Goal: Task Accomplishment & Management: Manage account settings

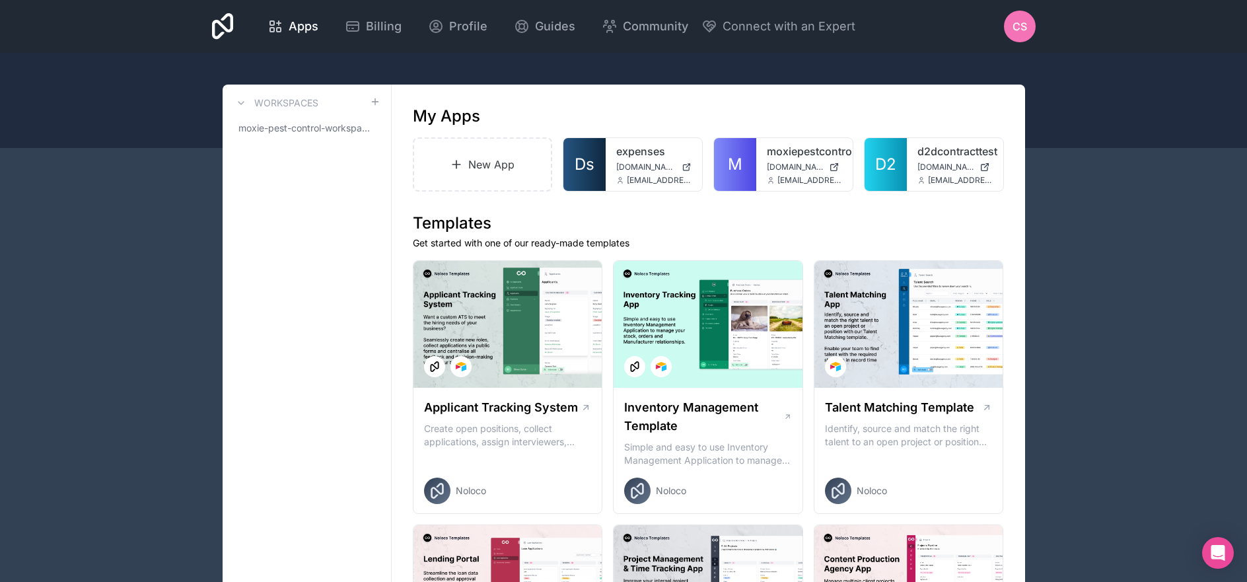
click at [1013, 34] on span "CS" at bounding box center [1020, 26] width 15 height 16
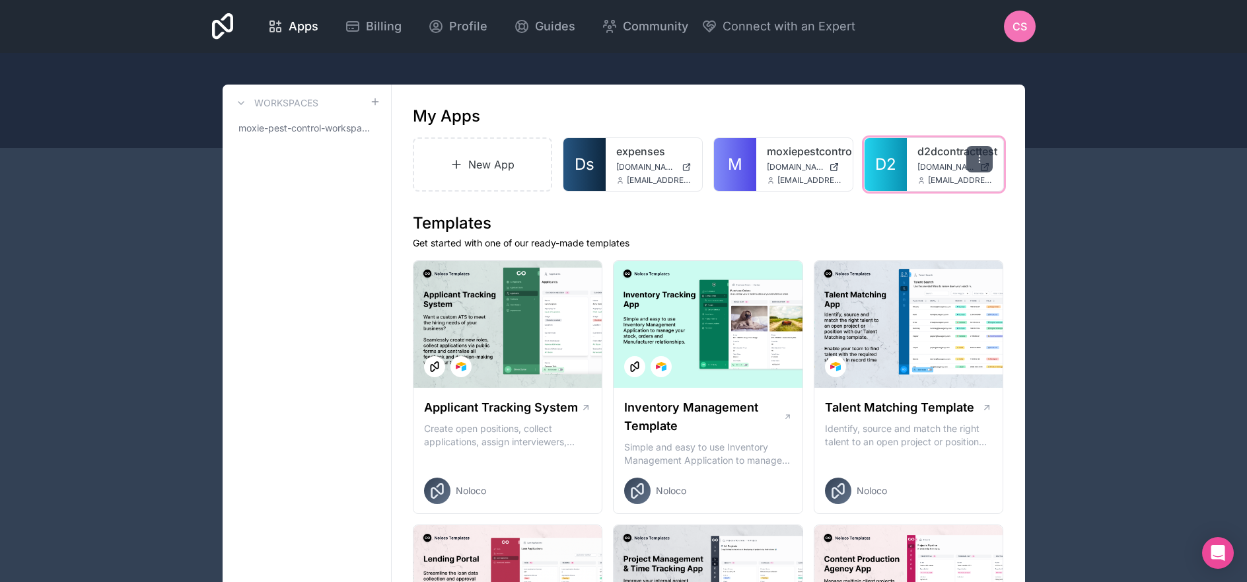
click at [972, 164] on div at bounding box center [979, 159] width 26 height 26
click at [627, 161] on div "expenses [DOMAIN_NAME] [EMAIL_ADDRESS][DOMAIN_NAME]" at bounding box center [654, 164] width 96 height 53
click at [639, 176] on span "[EMAIL_ADDRESS][DOMAIN_NAME]" at bounding box center [659, 180] width 65 height 11
click at [642, 160] on div "expenses [DOMAIN_NAME] [EMAIL_ADDRESS][DOMAIN_NAME]" at bounding box center [654, 164] width 96 height 53
click at [660, 167] on span "[DOMAIN_NAME]" at bounding box center [646, 167] width 60 height 11
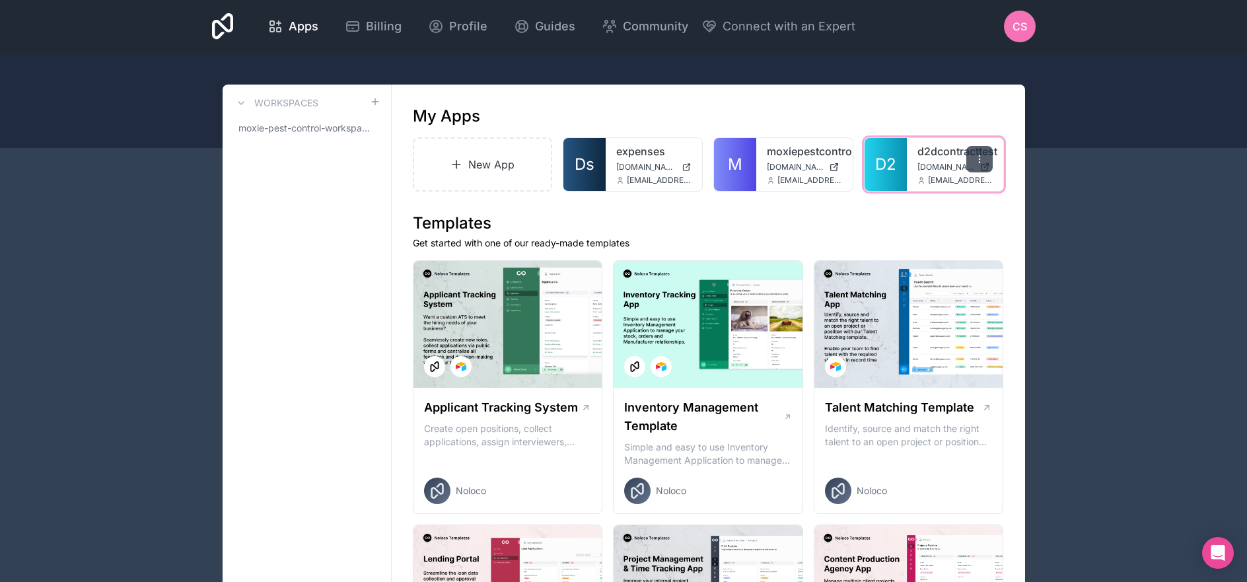
click at [975, 150] on div at bounding box center [979, 159] width 26 height 26
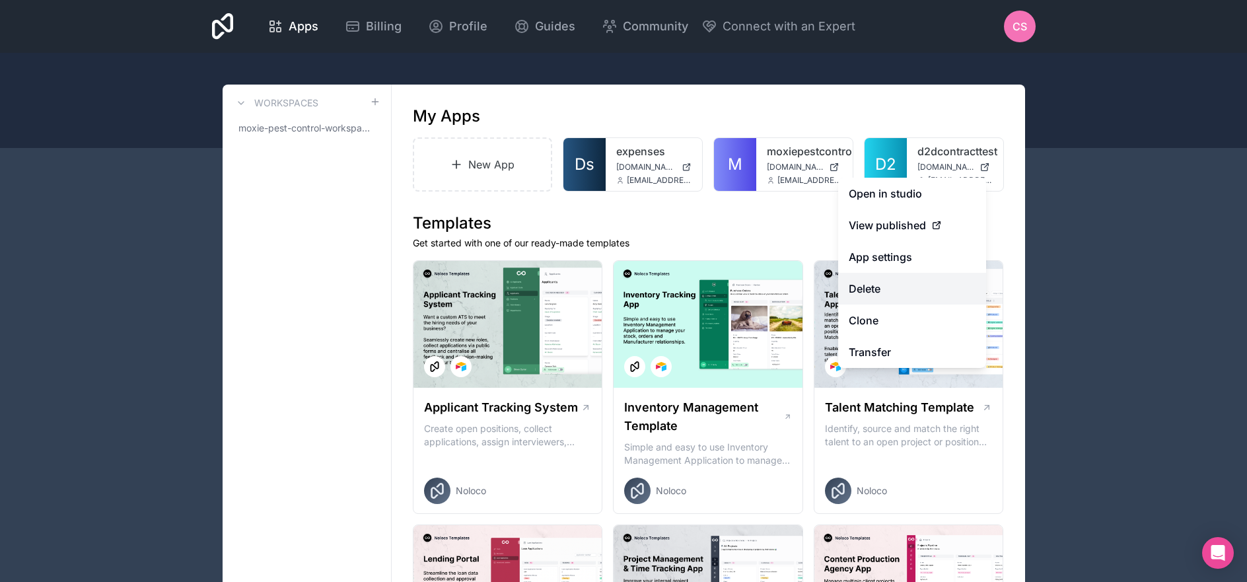
click at [904, 287] on button "Delete" at bounding box center [912, 289] width 148 height 32
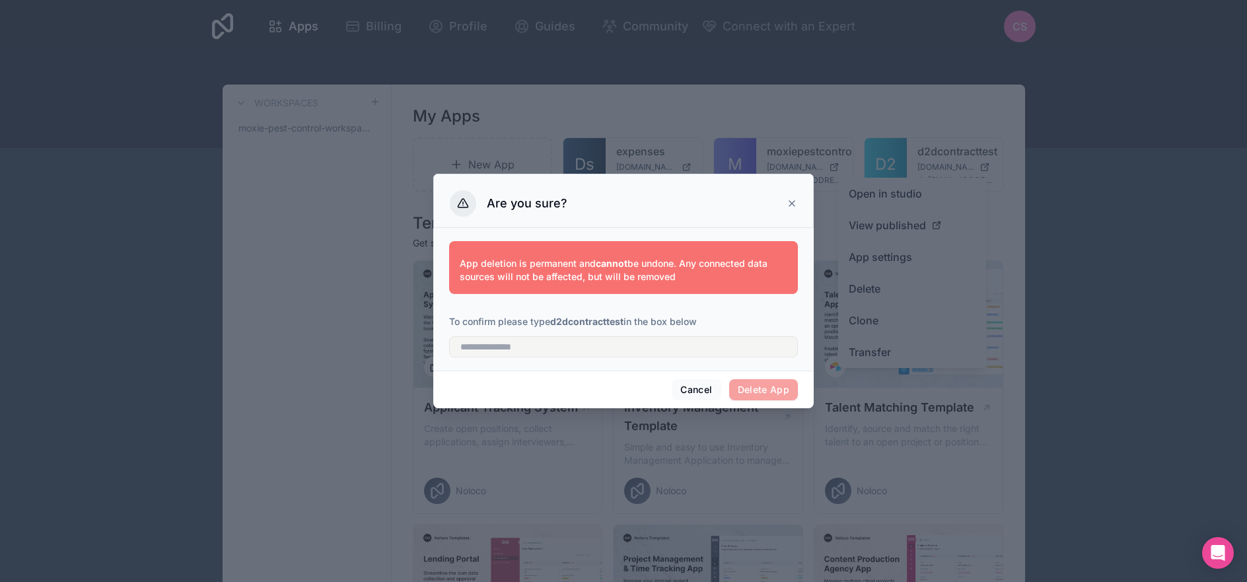
click at [641, 357] on div "App deletion is permanent and cannot be undone. Any connected data sources will…" at bounding box center [623, 296] width 349 height 127
click at [637, 341] on input "text" at bounding box center [623, 346] width 349 height 21
click at [600, 318] on strong "d2dcontracttest" at bounding box center [586, 321] width 73 height 11
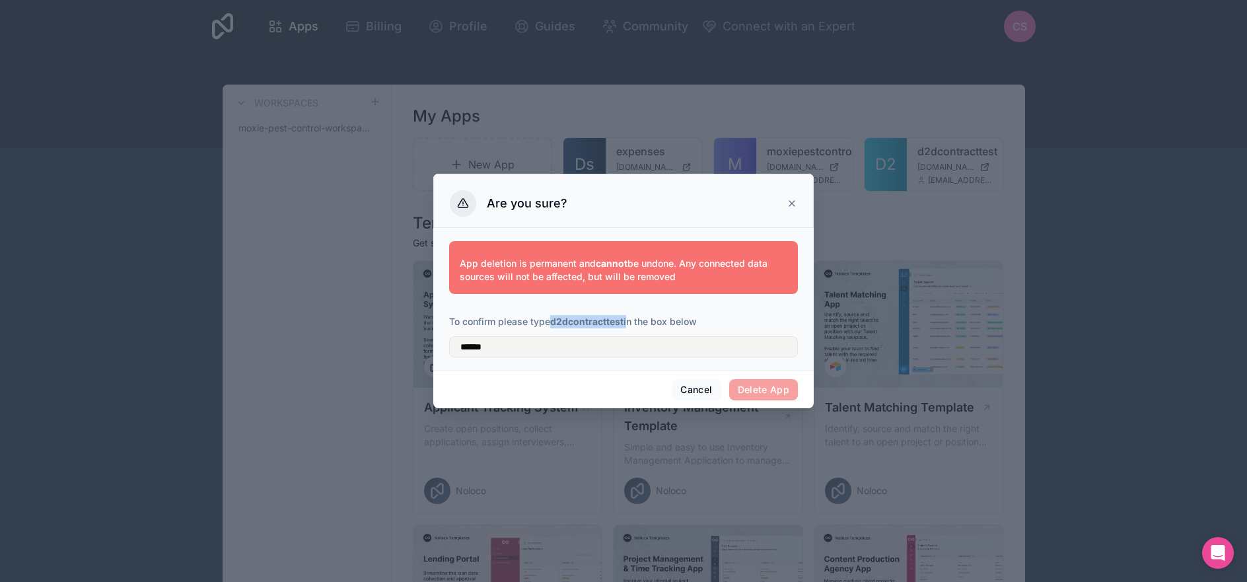
drag, startPoint x: 628, startPoint y: 322, endPoint x: 554, endPoint y: 318, distance: 73.4
click at [554, 318] on p "To confirm please type d2dcontracttest in the box below" at bounding box center [623, 321] width 349 height 13
click at [554, 318] on strong "d2dcontracttest" at bounding box center [586, 321] width 73 height 11
drag, startPoint x: 624, startPoint y: 321, endPoint x: 545, endPoint y: 323, distance: 79.3
click at [545, 323] on p "To confirm please type d2dcontracttest in the box below" at bounding box center [623, 321] width 349 height 13
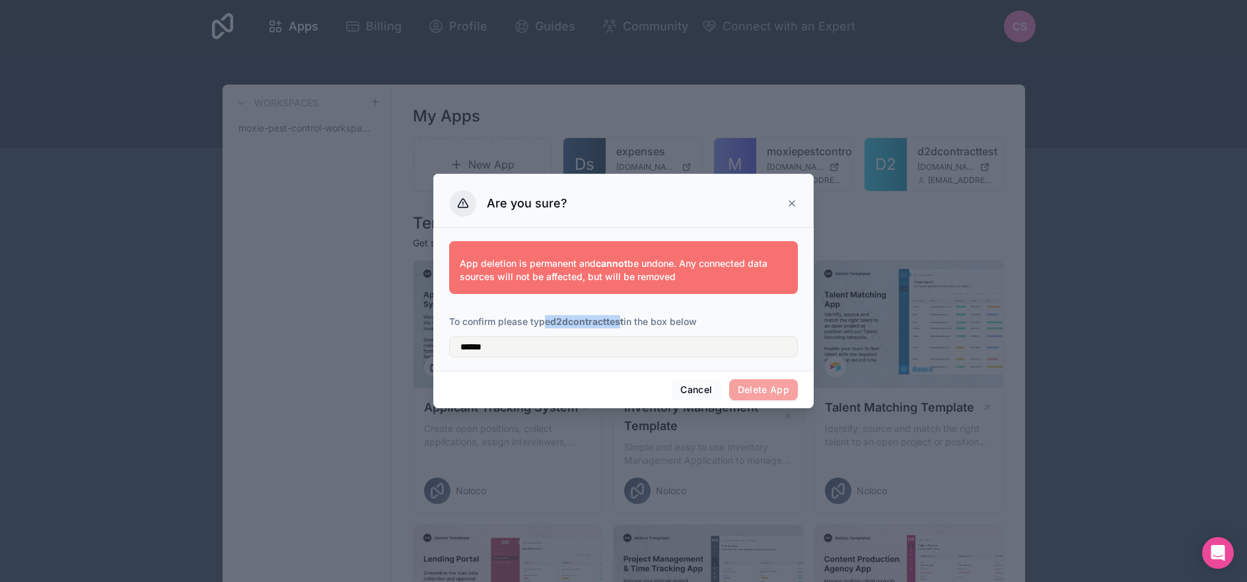
click at [605, 322] on strong "d2dcontracttest" at bounding box center [586, 321] width 73 height 11
drag, startPoint x: 627, startPoint y: 324, endPoint x: 555, endPoint y: 316, distance: 72.4
click at [555, 316] on p "To confirm please type d2dcontracttest in the box below" at bounding box center [623, 321] width 349 height 13
copy strong "d2dcontracttest"
drag, startPoint x: 511, startPoint y: 351, endPoint x: 399, endPoint y: 338, distance: 112.4
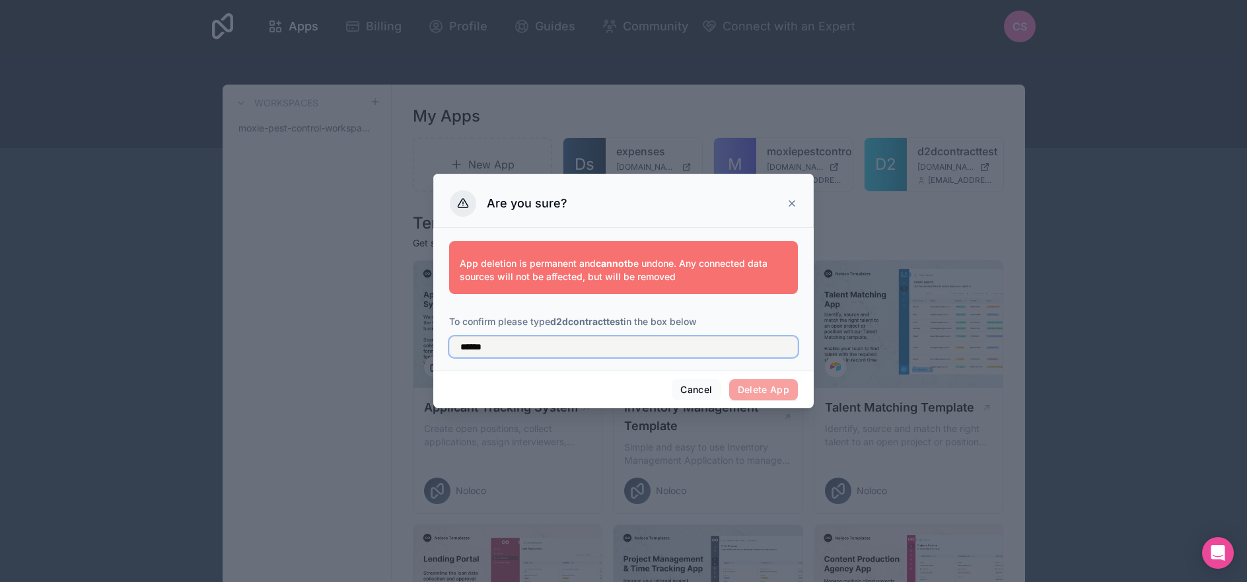
click at [399, 338] on div "Are you sure? App deletion is permanent and cannot be undone. Any connected dat…" at bounding box center [623, 291] width 1247 height 582
paste input "*********"
type input "**********"
click at [785, 390] on button "Delete App" at bounding box center [763, 389] width 69 height 21
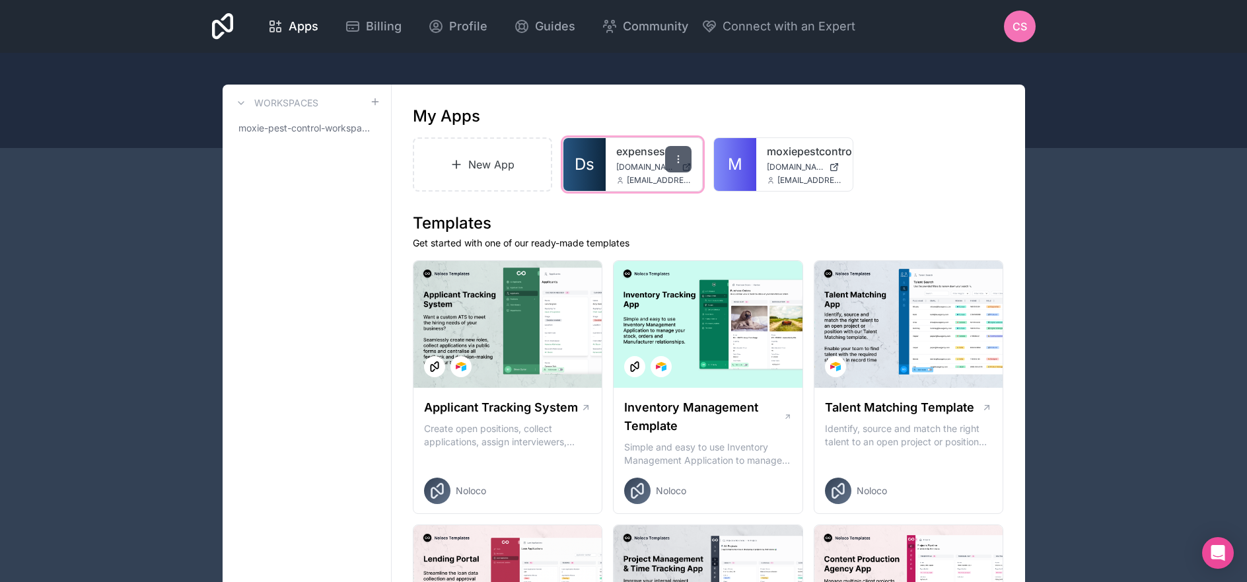
click at [680, 159] on icon at bounding box center [678, 159] width 11 height 11
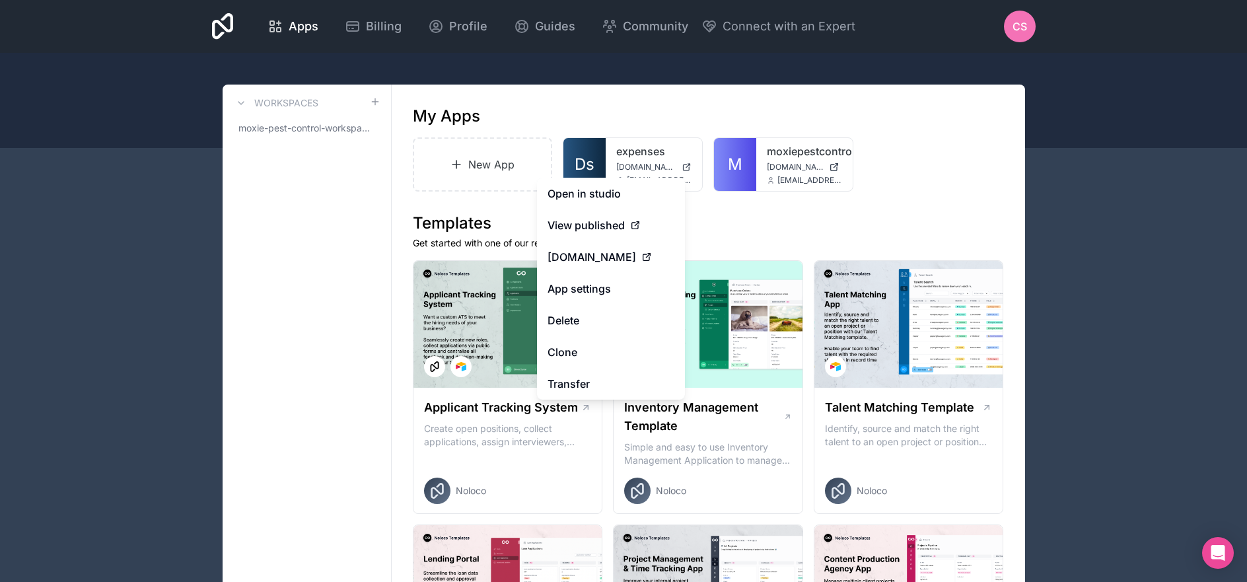
click at [756, 231] on h1 "Templates" at bounding box center [708, 223] width 591 height 21
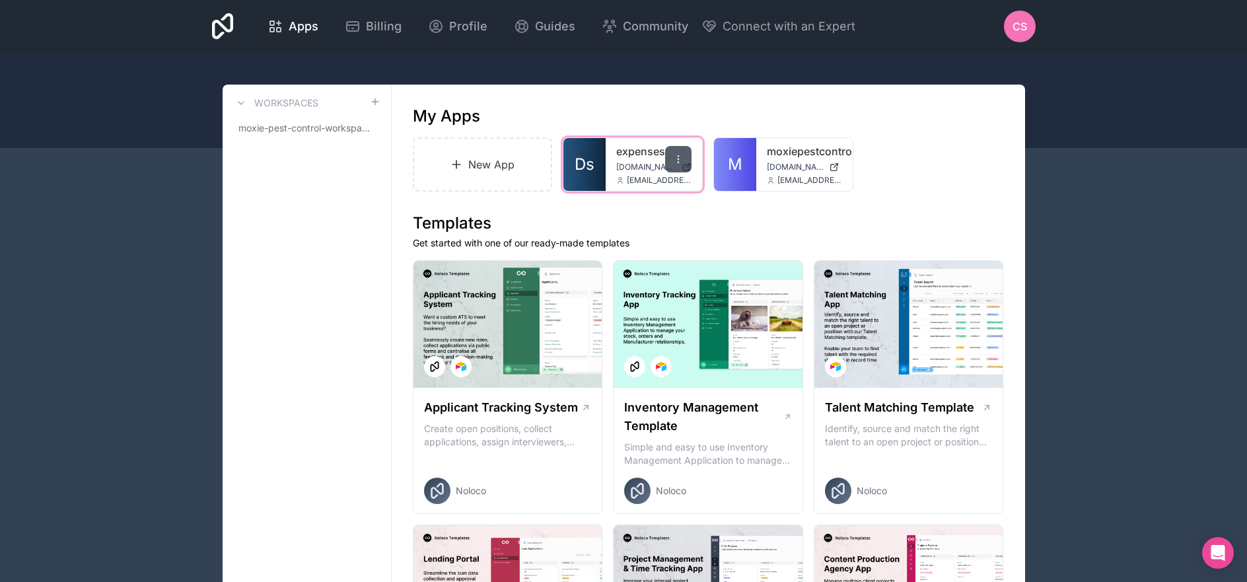
click at [676, 155] on icon at bounding box center [678, 159] width 11 height 11
click at [599, 68] on div at bounding box center [623, 100] width 1247 height 95
click at [679, 147] on div at bounding box center [678, 159] width 26 height 26
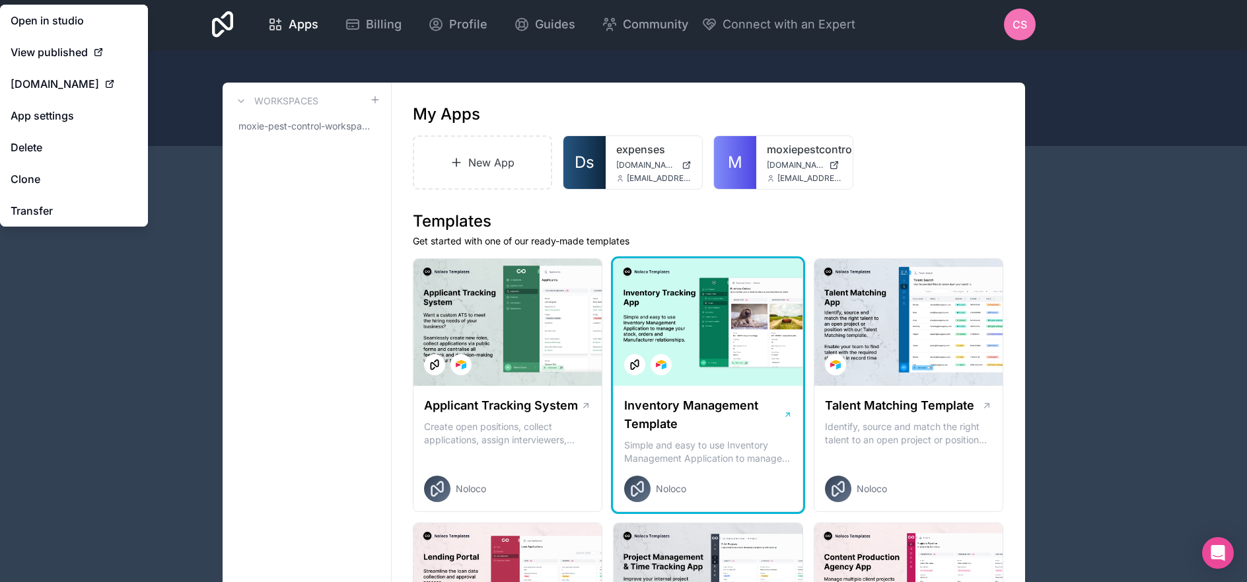
scroll to position [3, 0]
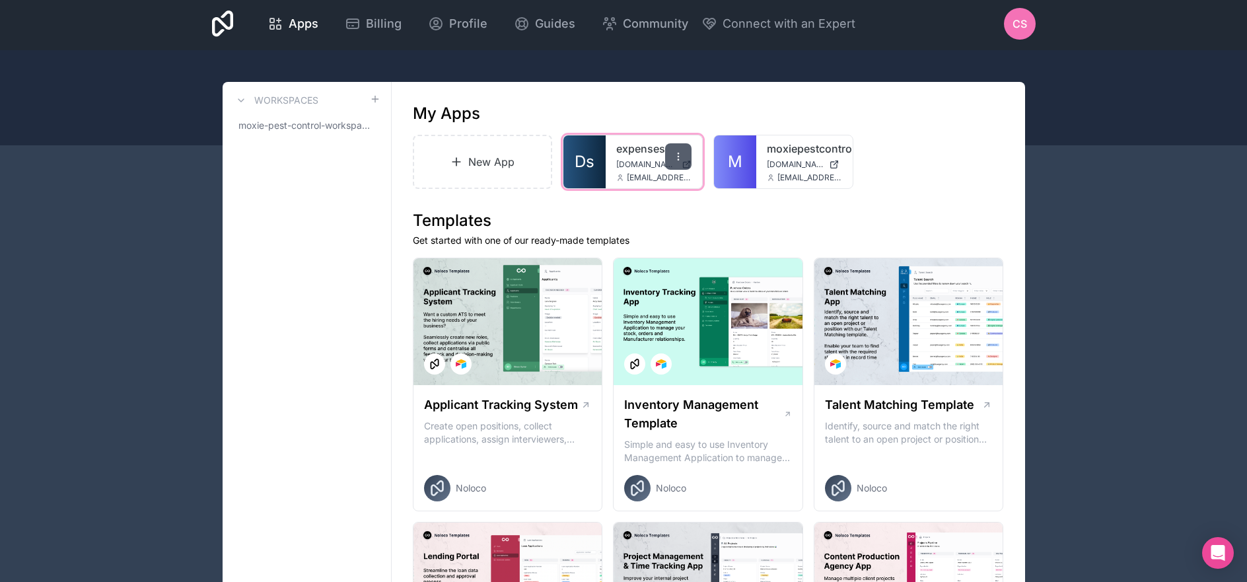
click at [679, 147] on div at bounding box center [678, 156] width 26 height 26
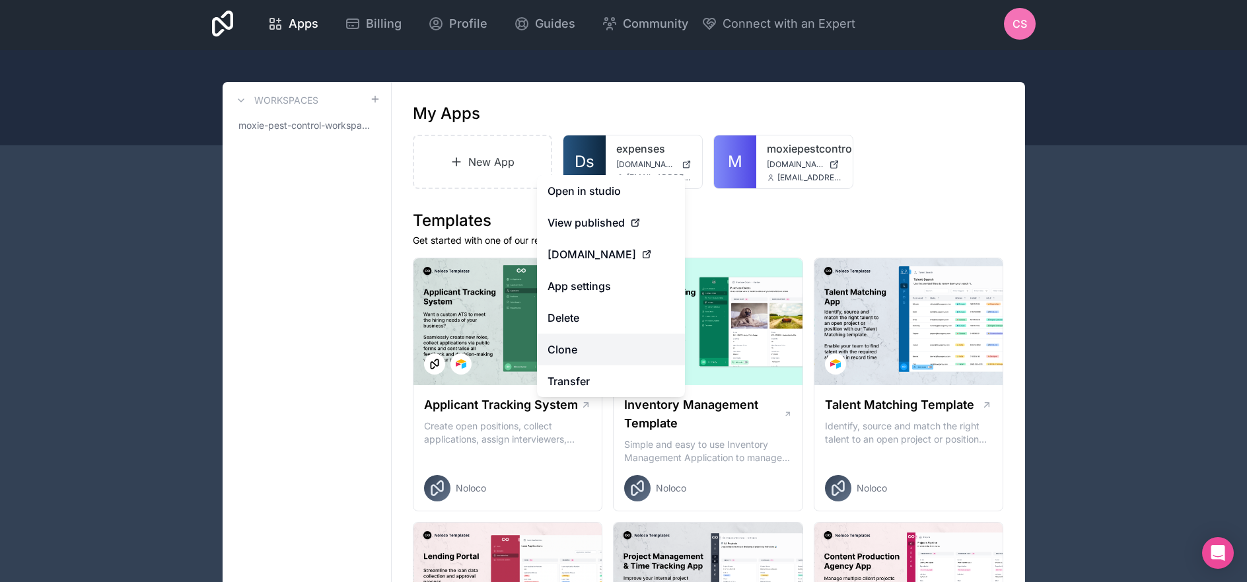
click at [623, 348] on link "Clone" at bounding box center [611, 350] width 148 height 32
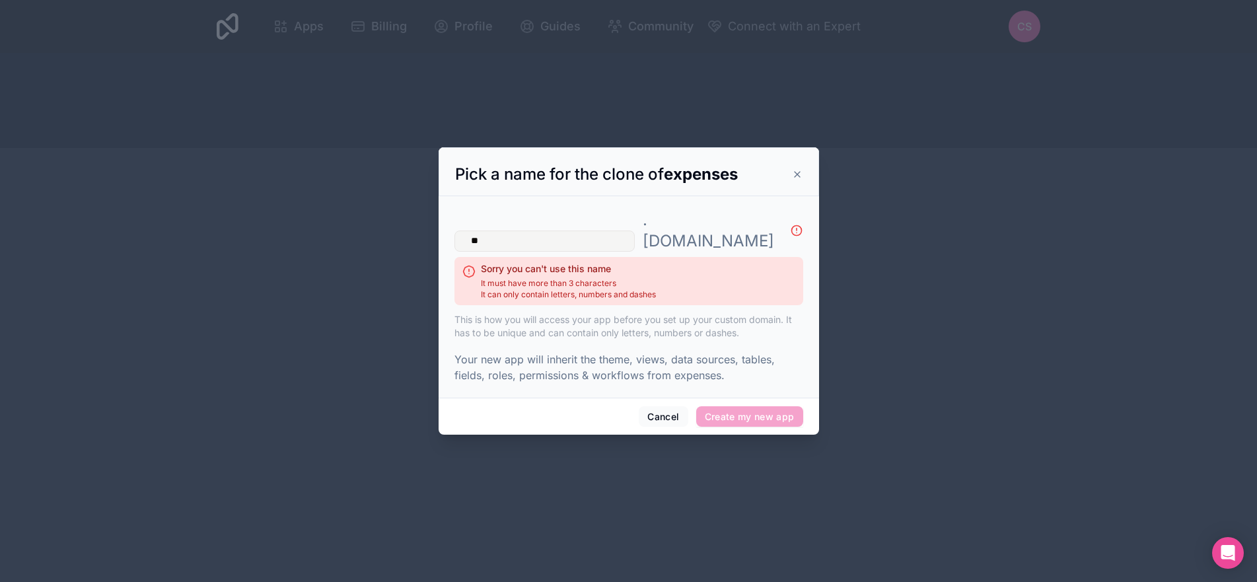
type input "*"
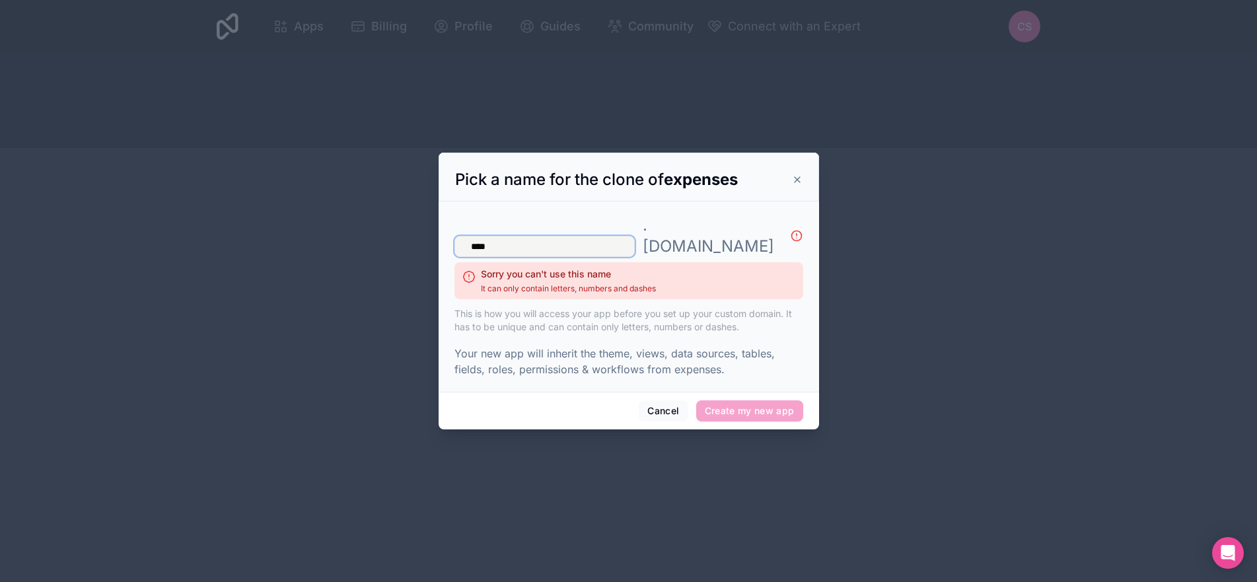
type input "****"
click at [795, 185] on icon at bounding box center [797, 179] width 11 height 11
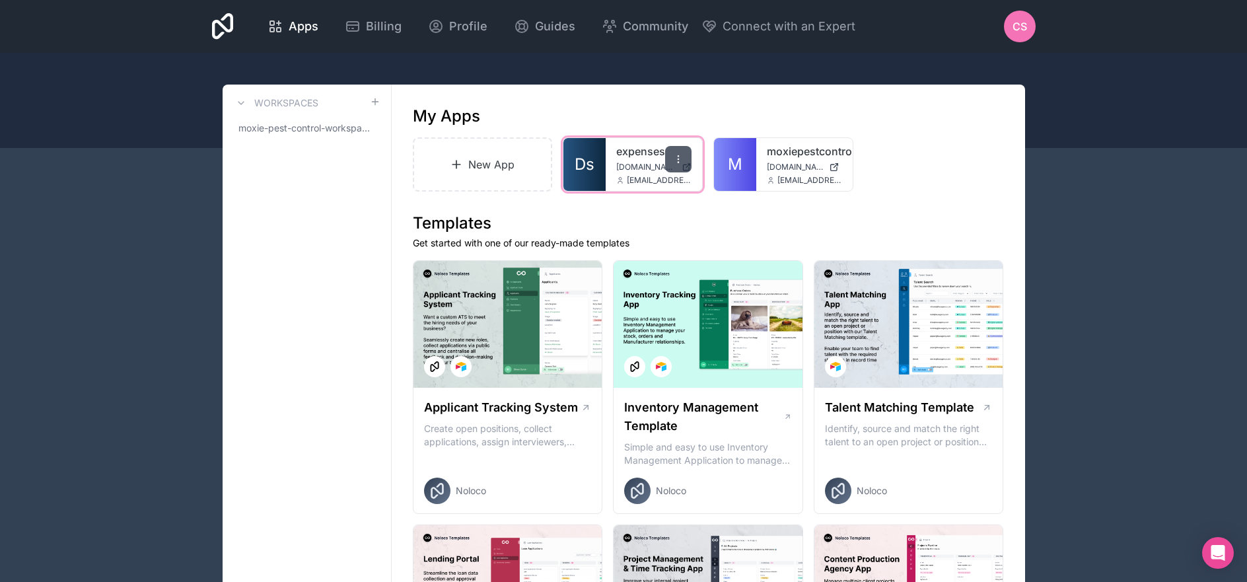
click at [678, 159] on icon at bounding box center [678, 159] width 1 height 1
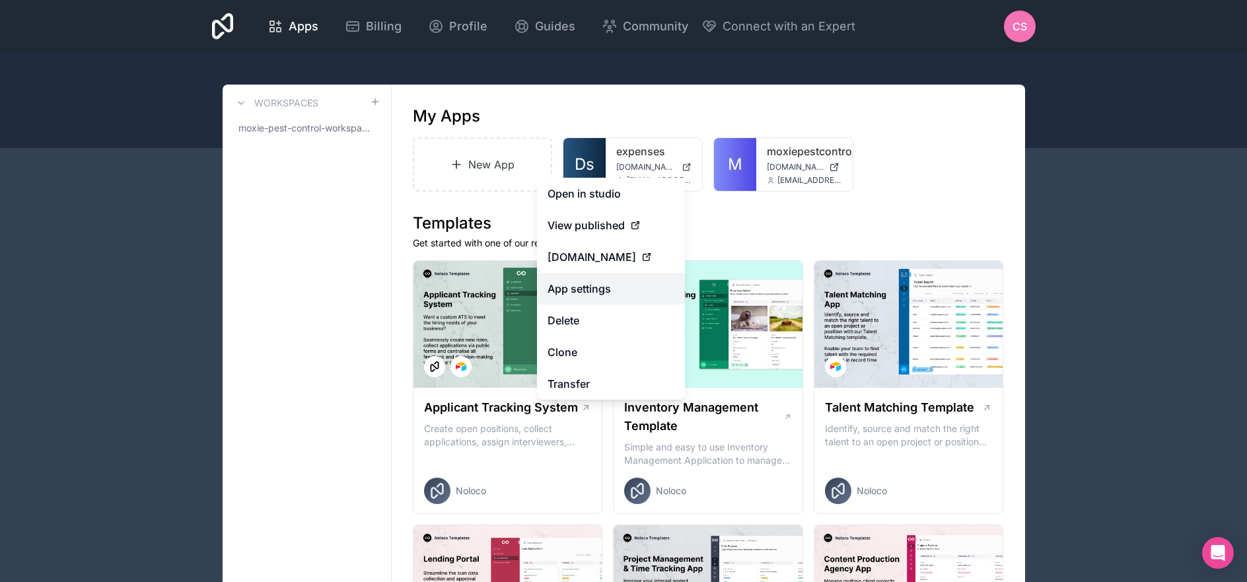
click at [588, 279] on link "App settings" at bounding box center [611, 289] width 148 height 32
